Goal: Task Accomplishment & Management: Use online tool/utility

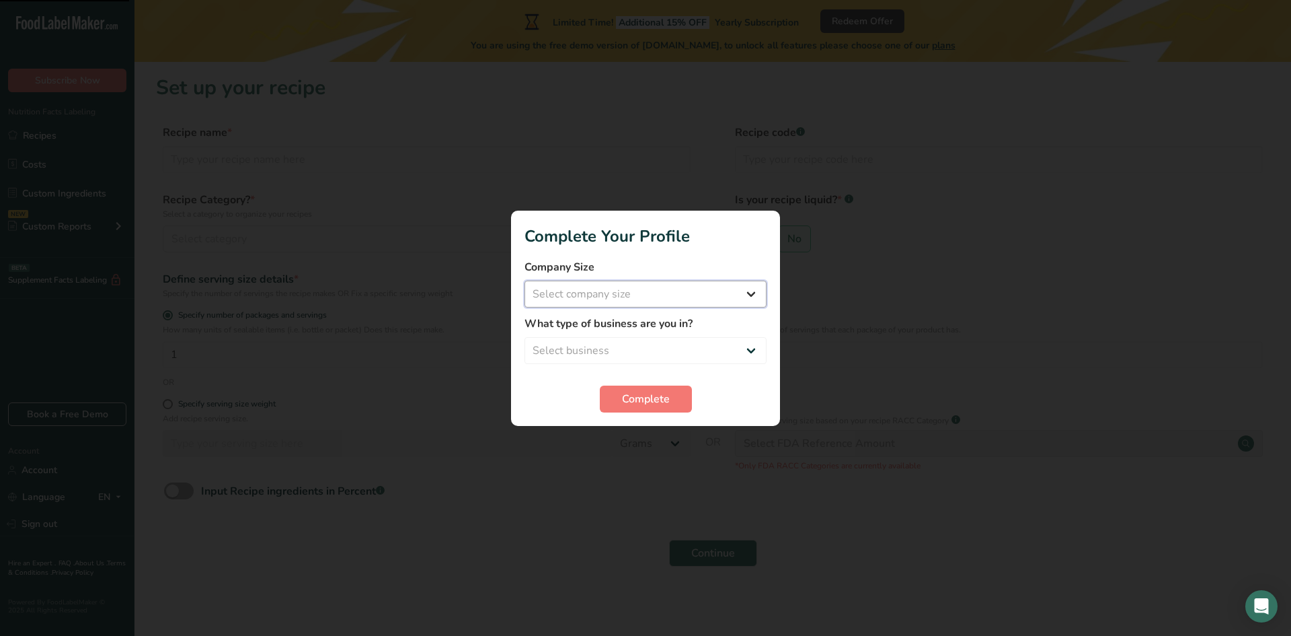
click at [615, 291] on select "Select company size Fewer than 10 Employees 10 to 50 Employees 51 to 500 Employ…" at bounding box center [646, 293] width 242 height 27
select select "3"
click at [525, 280] on select "Select company size Fewer than 10 Employees 10 to 50 Employees 51 to 500 Employ…" at bounding box center [646, 293] width 242 height 27
click at [630, 348] on select "Select business Packaged Food Manufacturer Restaurant & Cafe Bakery Meal Plans …" at bounding box center [646, 350] width 242 height 27
select select "3"
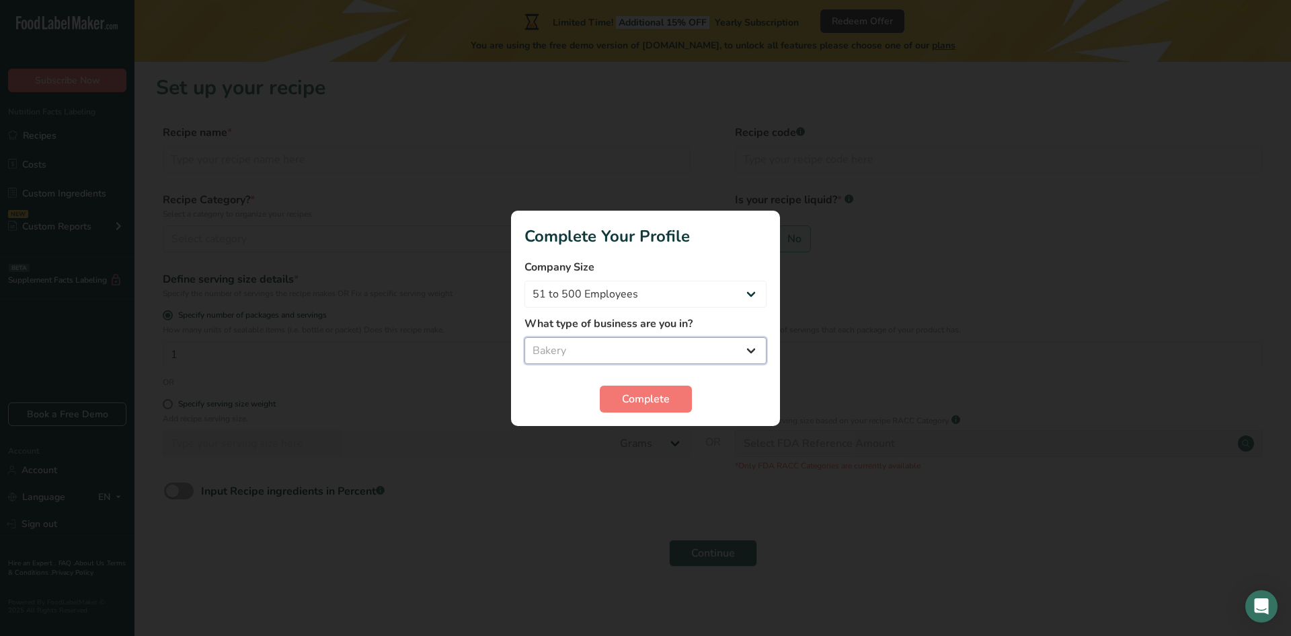
click at [525, 337] on select "Select business Packaged Food Manufacturer Restaurant & Cafe Bakery Meal Plans …" at bounding box center [646, 350] width 242 height 27
click at [643, 389] on button "Complete" at bounding box center [646, 398] width 92 height 27
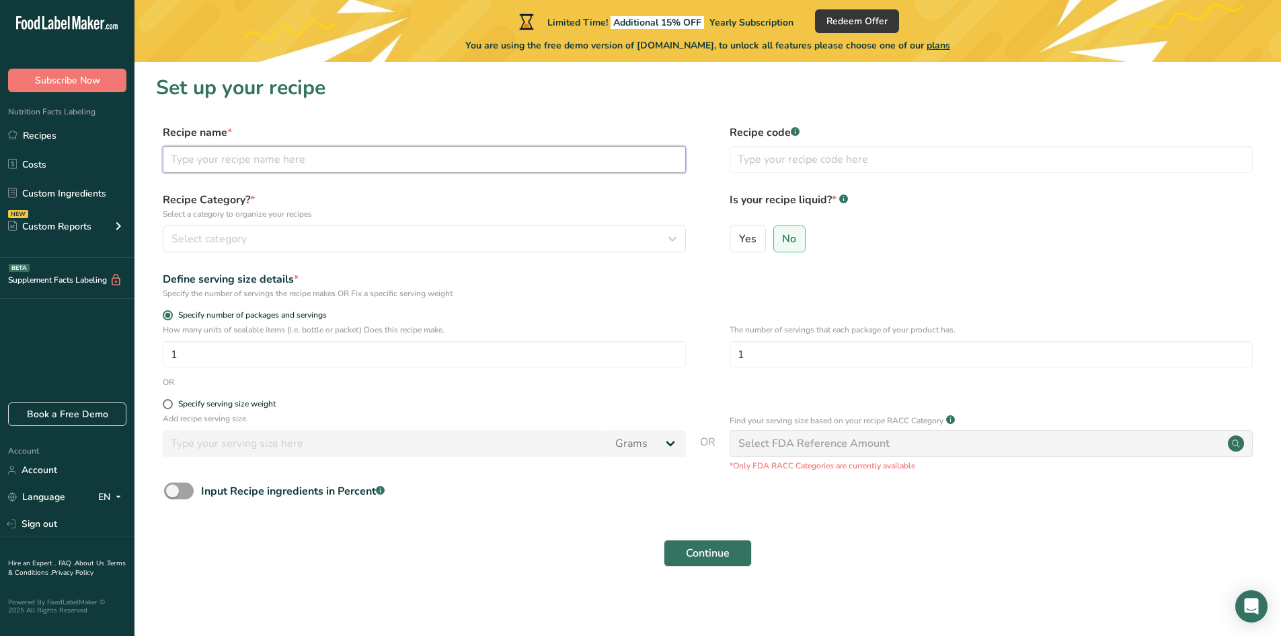
click at [263, 158] on input "text" at bounding box center [424, 159] width 523 height 27
type input "D"
type input "بريوش تمر"
click at [340, 245] on div "Select category" at bounding box center [421, 239] width 498 height 16
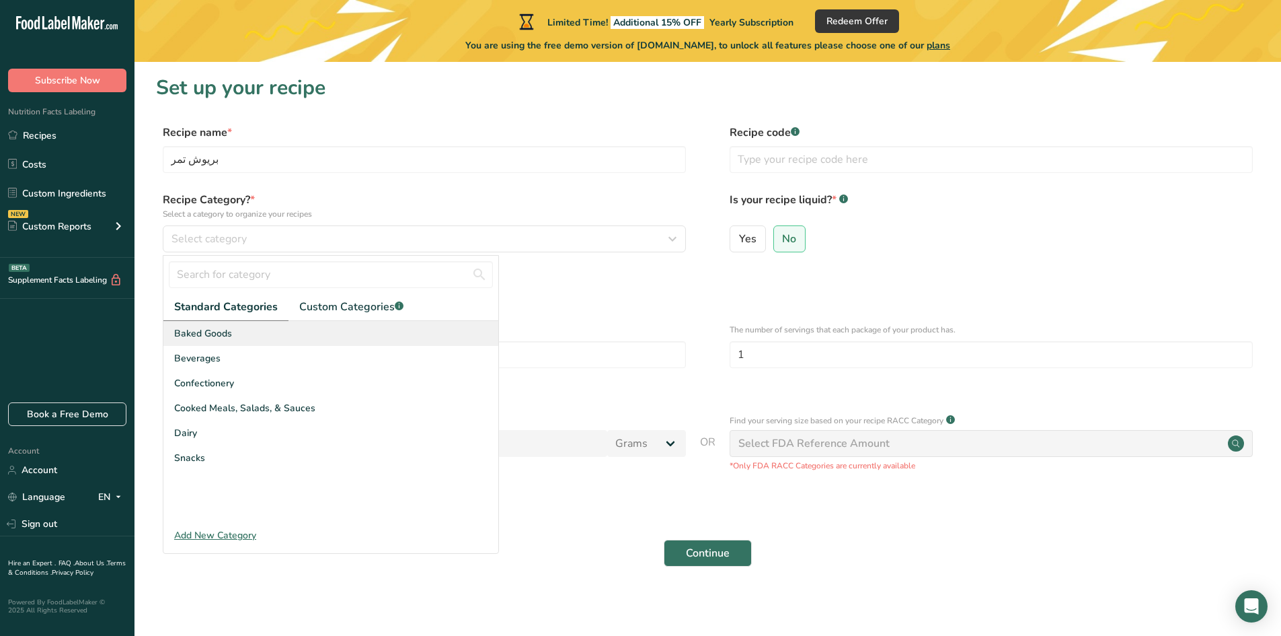
click at [258, 337] on div "Baked Goods" at bounding box center [330, 333] width 335 height 25
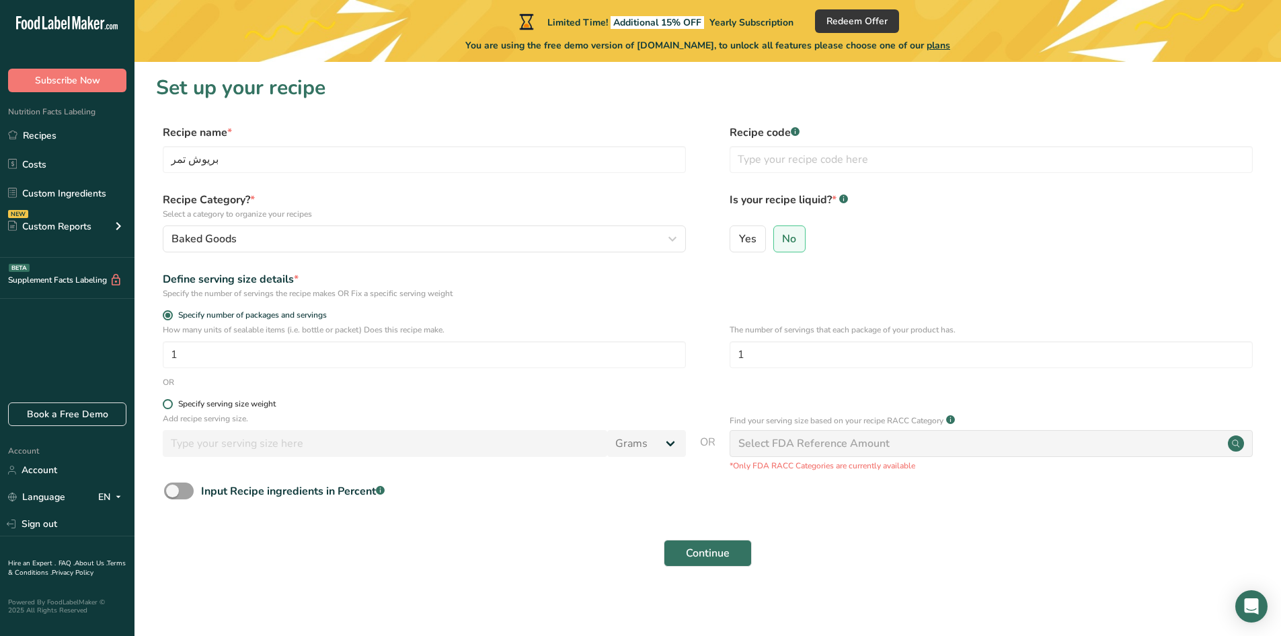
click at [173, 406] on span "Specify serving size weight" at bounding box center [224, 404] width 103 height 10
click at [172, 406] on input "Specify serving size weight" at bounding box center [167, 403] width 9 height 9
radio input "true"
radio input "false"
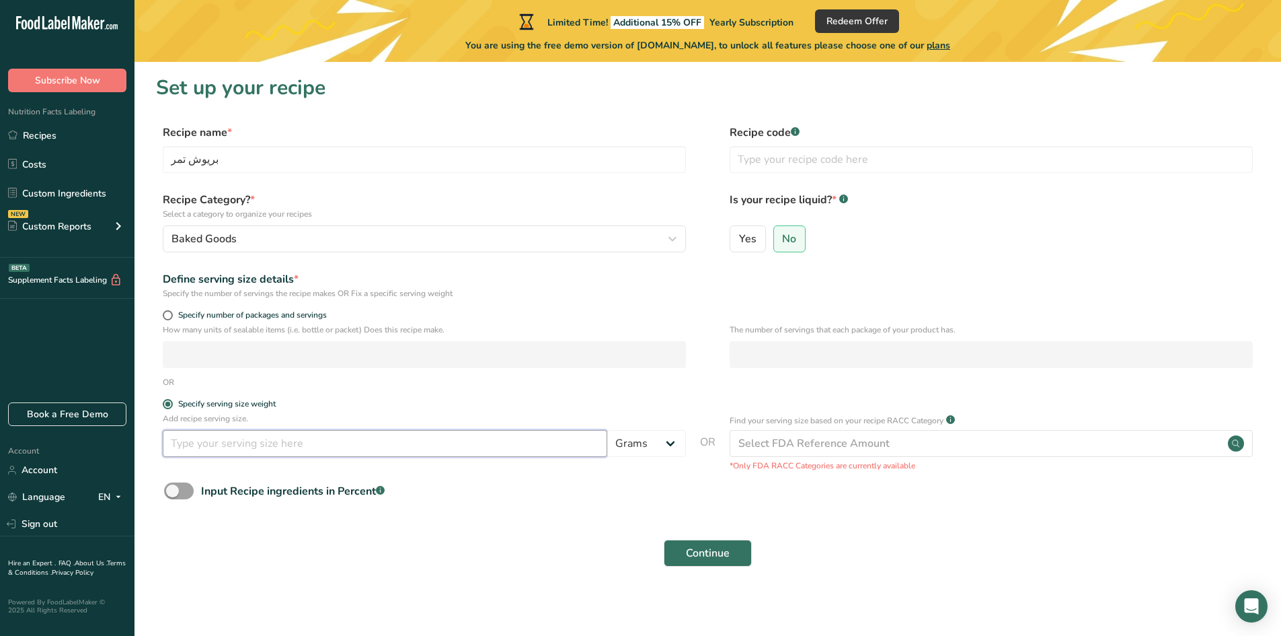
click at [250, 444] on input "number" at bounding box center [385, 443] width 445 height 27
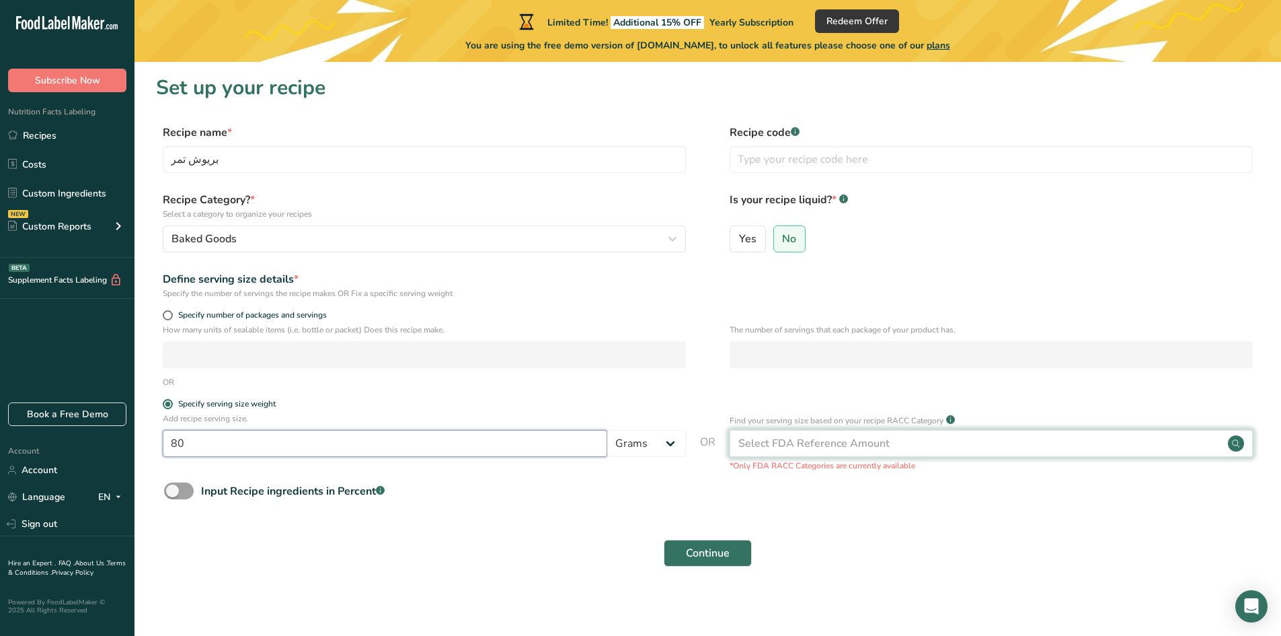
type input "80"
click at [819, 451] on div "Select FDA Reference Amount" at bounding box center [813, 443] width 151 height 16
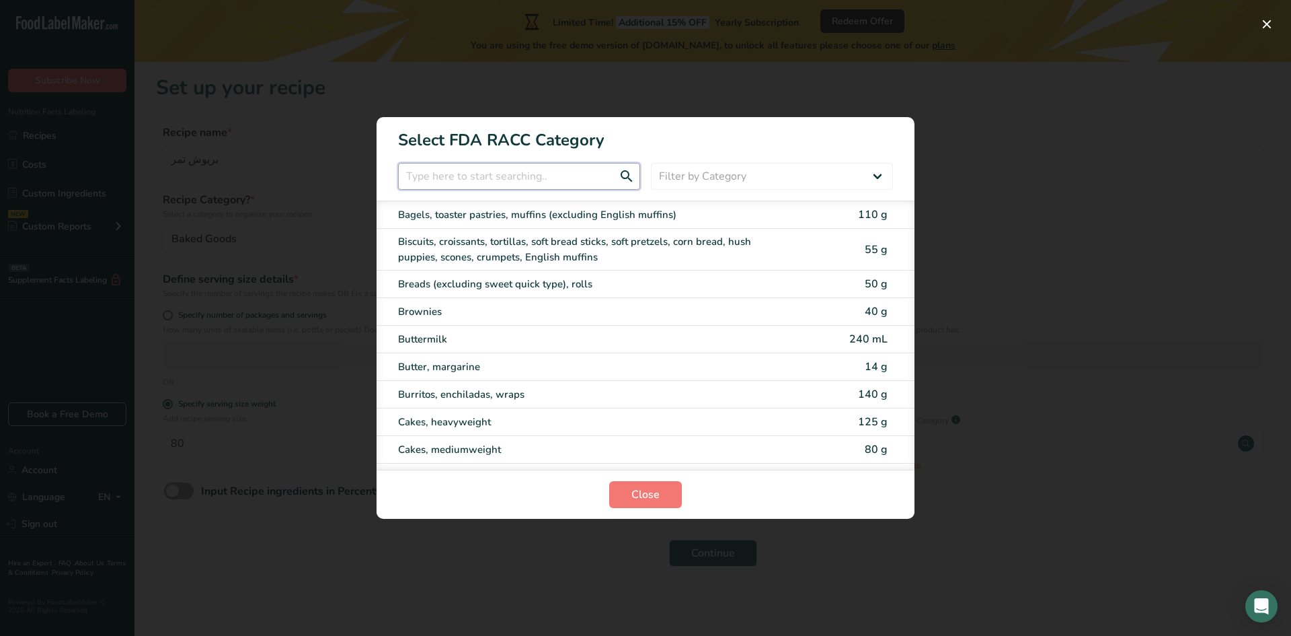
click at [538, 177] on input "RACC Category Selection Modal" at bounding box center [519, 176] width 242 height 27
click at [779, 176] on select "Filter by Category All Bakery products [GEOGRAPHIC_DATA] Cereals and other grai…" at bounding box center [772, 176] width 242 height 27
select select "5"
click at [651, 163] on select "Filter by Category All Bakery products [GEOGRAPHIC_DATA] Cereals and other grai…" at bounding box center [772, 176] width 242 height 27
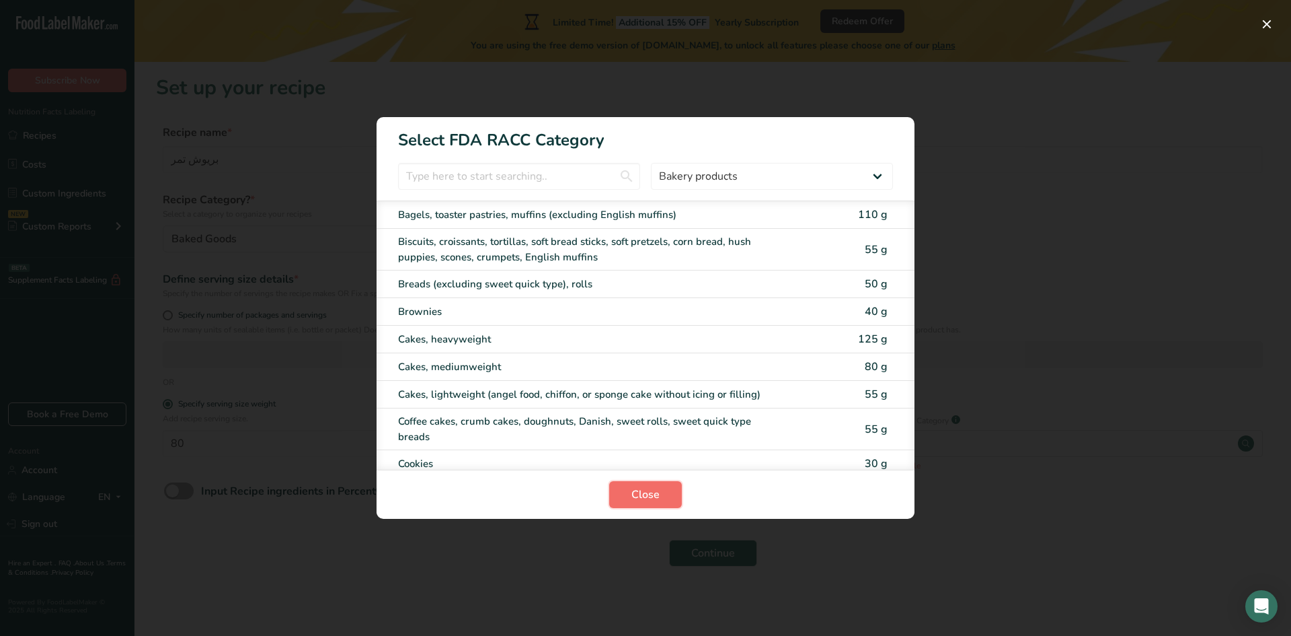
click at [667, 488] on button "Close" at bounding box center [645, 494] width 73 height 27
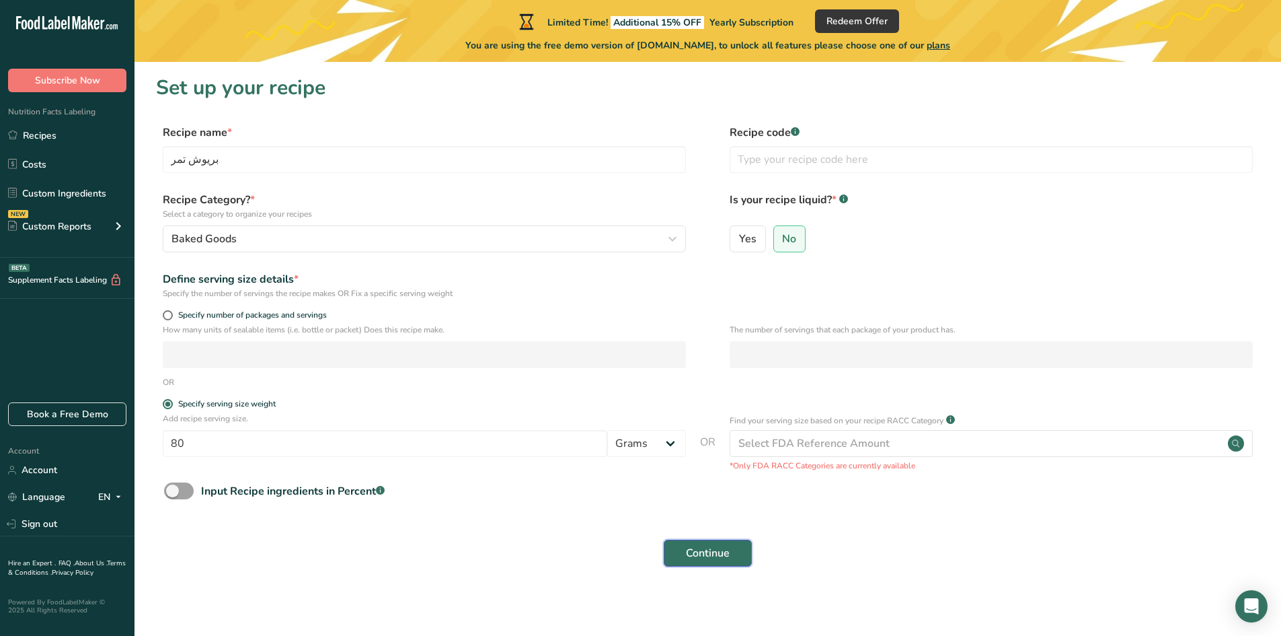
click at [724, 554] on span "Continue" at bounding box center [708, 553] width 44 height 16
